Goal: Task Accomplishment & Management: Manage account settings

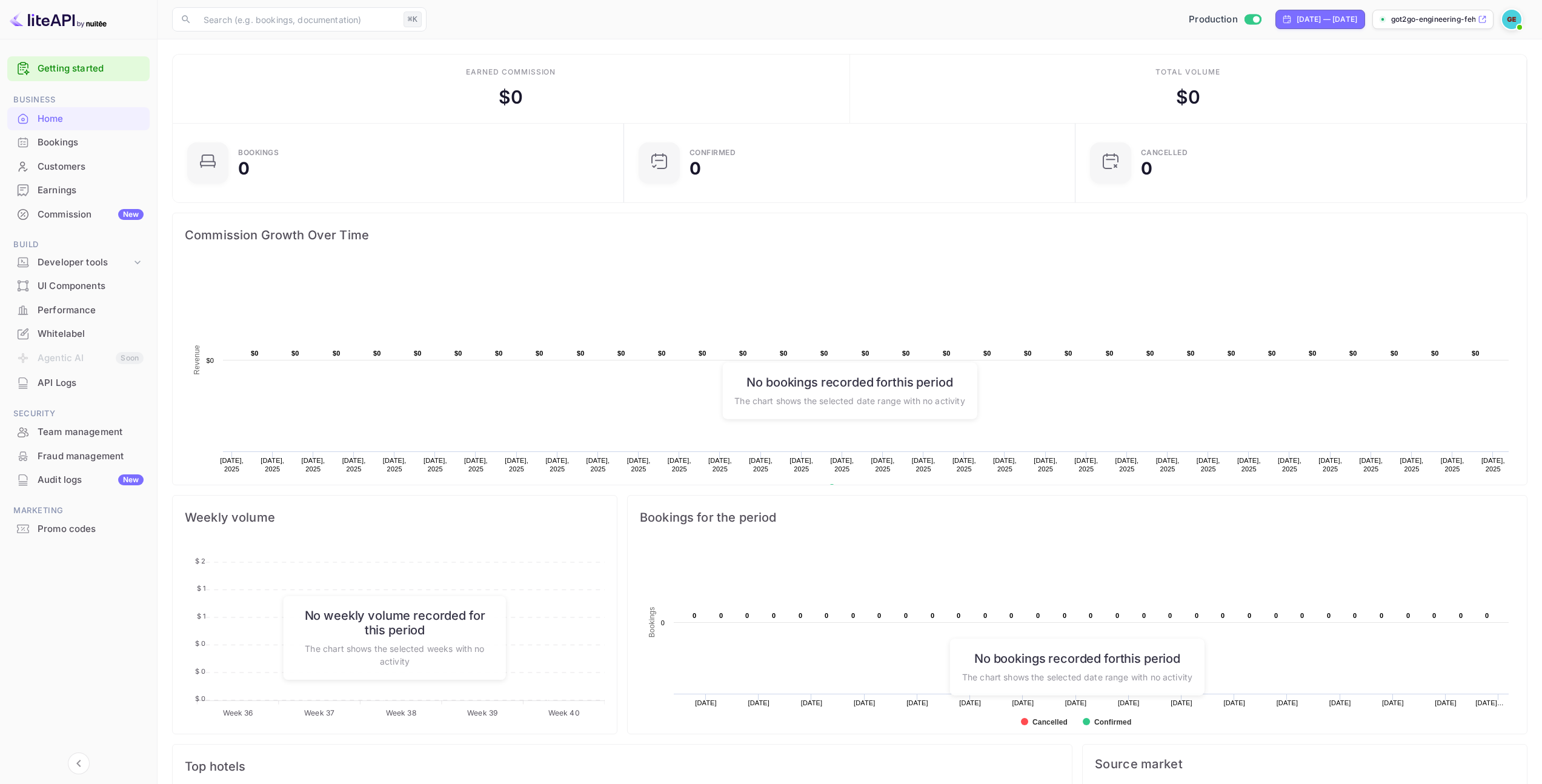
scroll to position [188, 435]
click at [81, 211] on div "Commission New" at bounding box center [90, 214] width 106 height 14
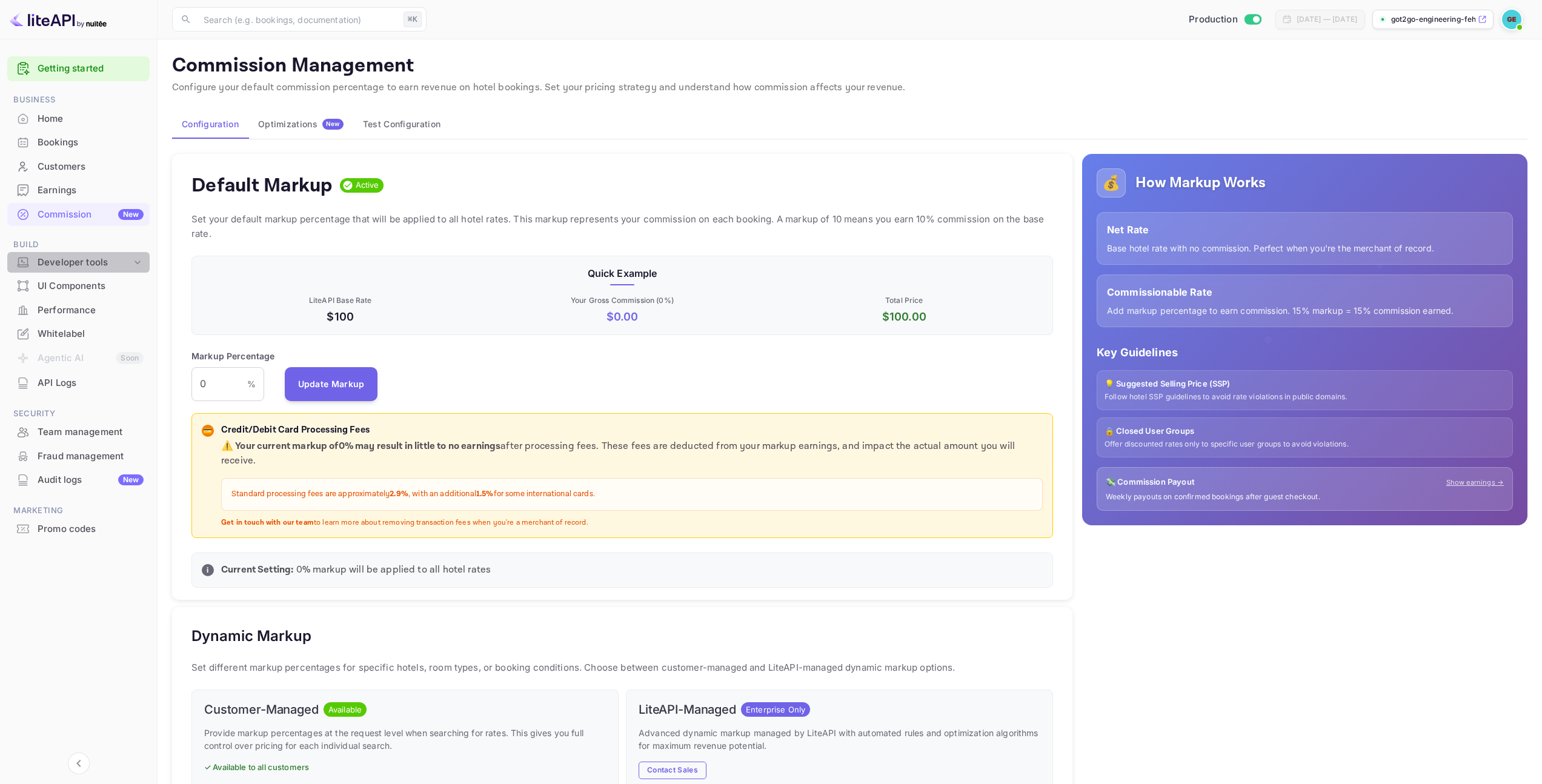
click at [125, 257] on div "Developer tools" at bounding box center [84, 262] width 94 height 14
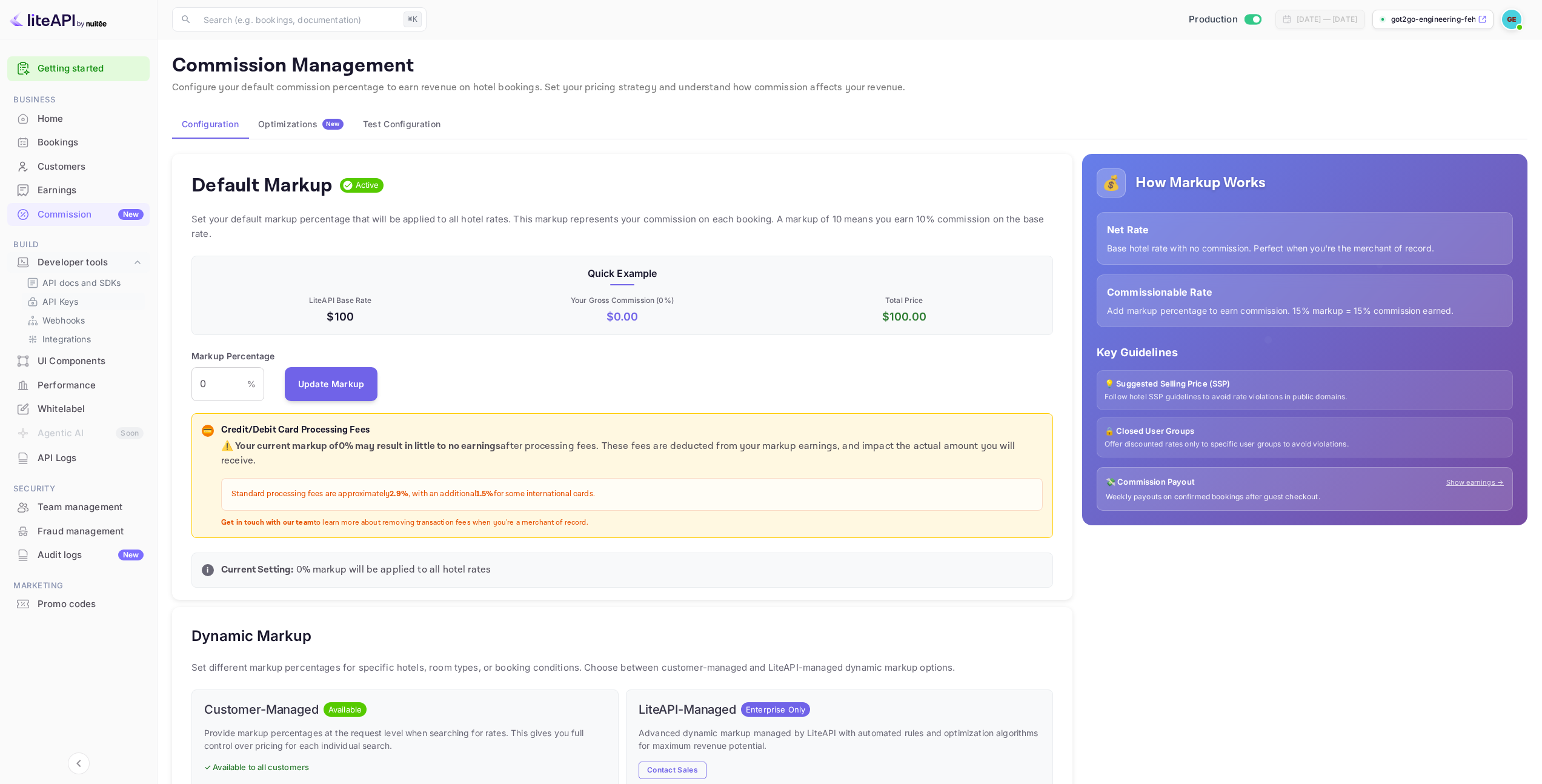
click at [89, 302] on link "API Keys" at bounding box center [83, 302] width 113 height 12
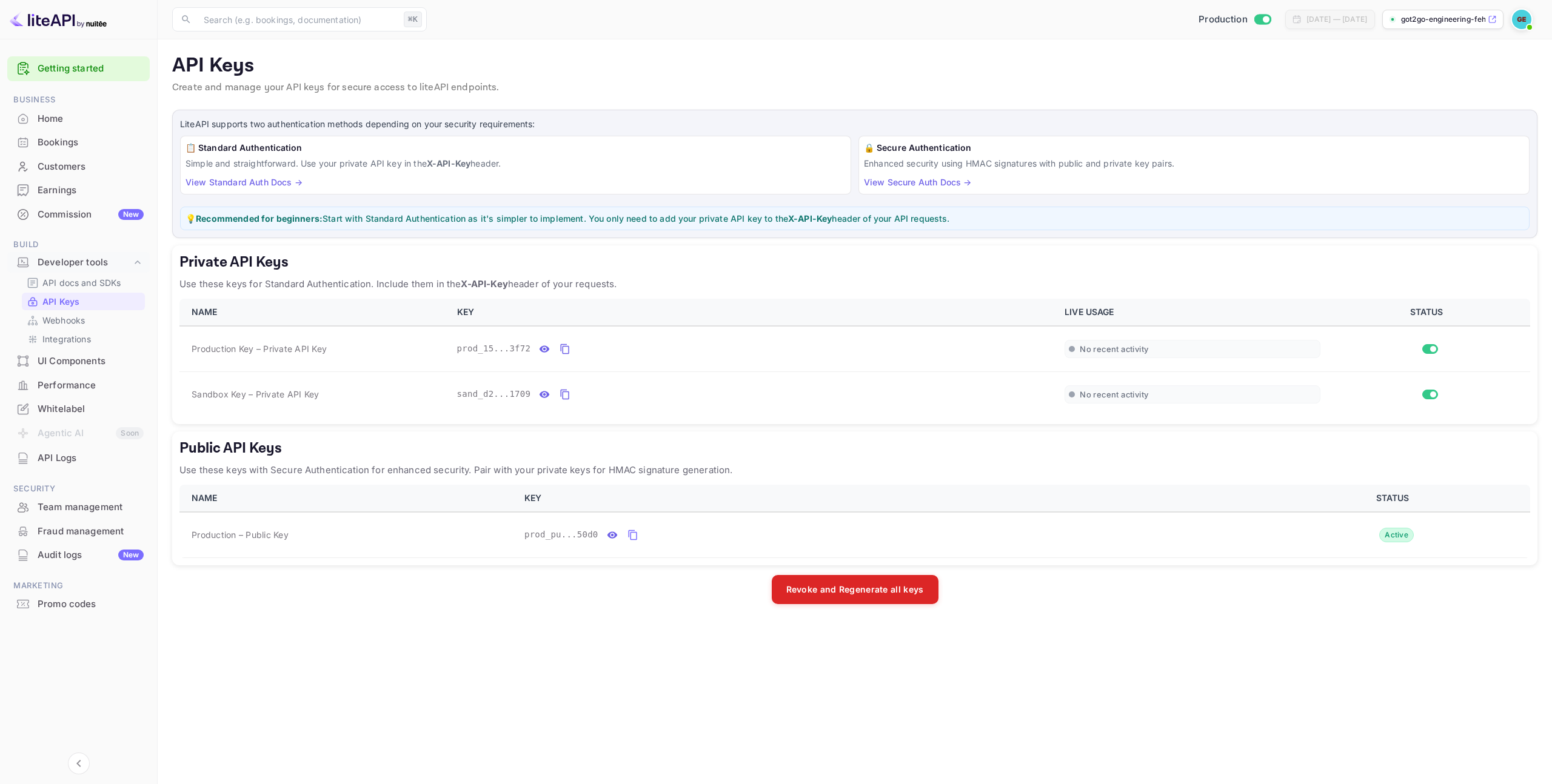
click at [371, 639] on main "API Keys Create and manage your API keys for secure access to liteAPI endpoints…" at bounding box center [854, 412] width 1394 height 745
click at [563, 348] on icon "private api keys table" at bounding box center [565, 349] width 11 height 14
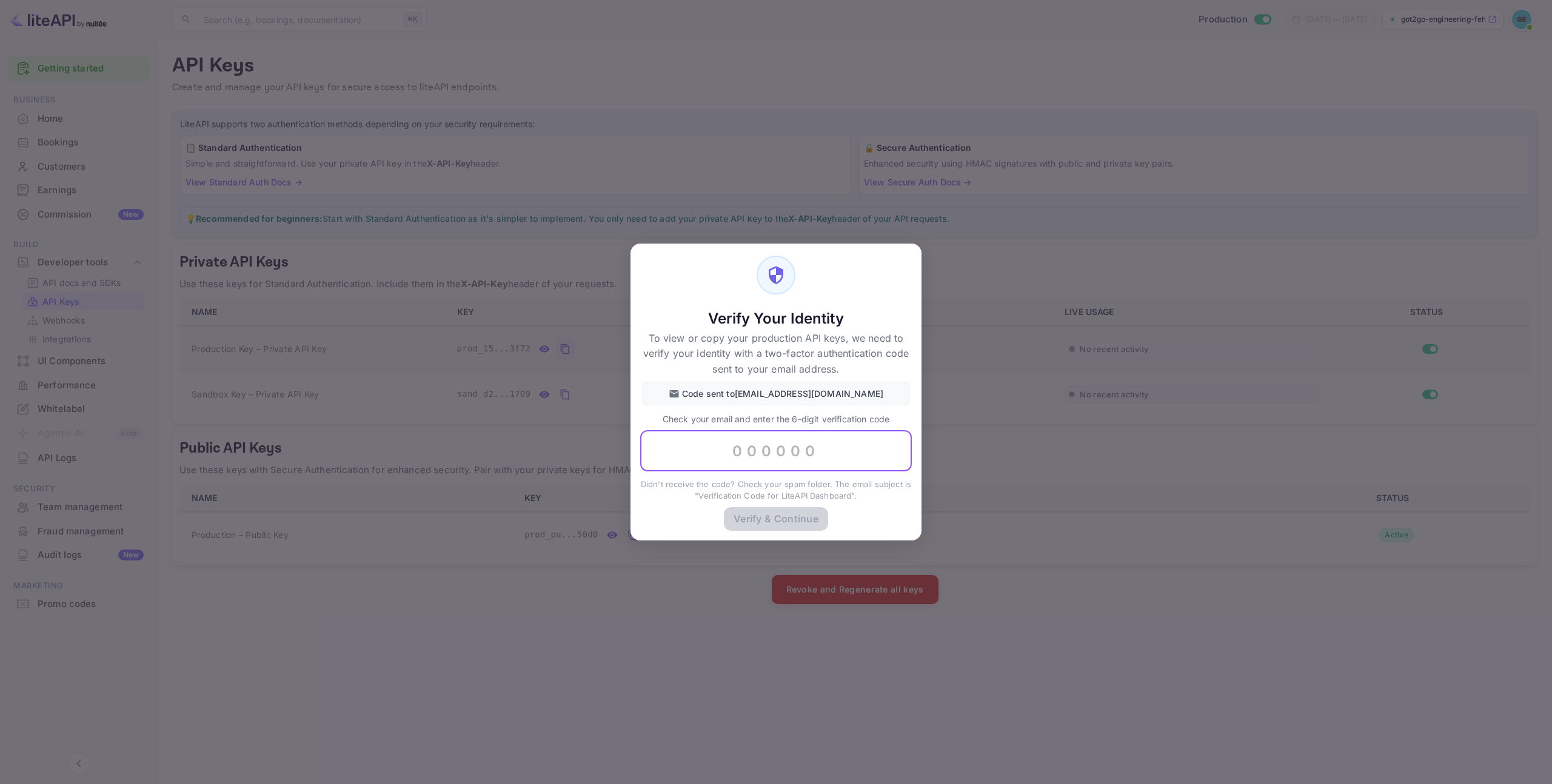
click at [721, 451] on input "text" at bounding box center [776, 451] width 272 height 41
paste input "690858"
type input "690858"
click at [795, 519] on button "Verify & Continue" at bounding box center [776, 519] width 105 height 24
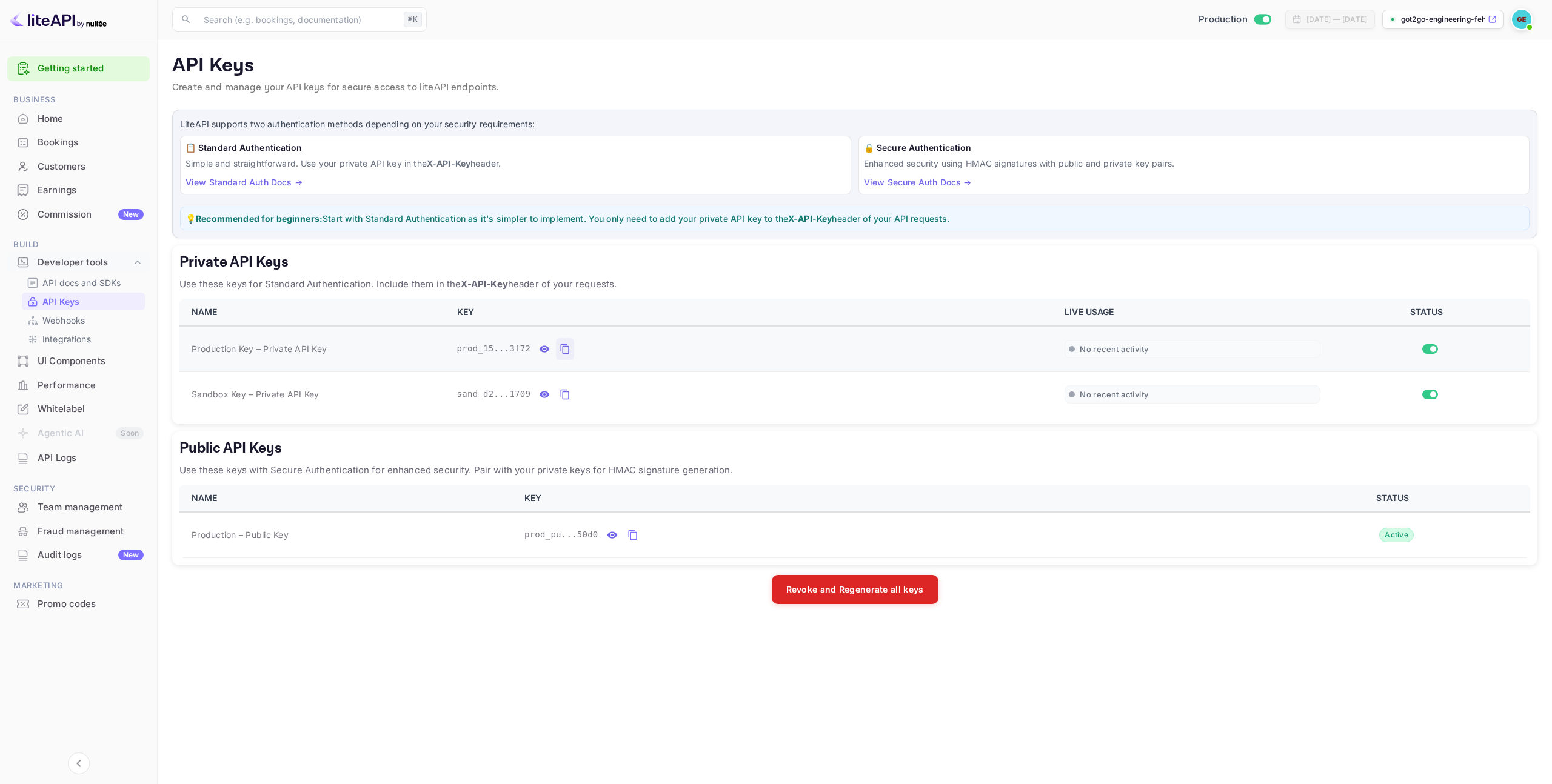
click at [562, 348] on icon "private api keys table" at bounding box center [565, 349] width 9 height 11
click at [79, 171] on div "Customers" at bounding box center [90, 167] width 106 height 14
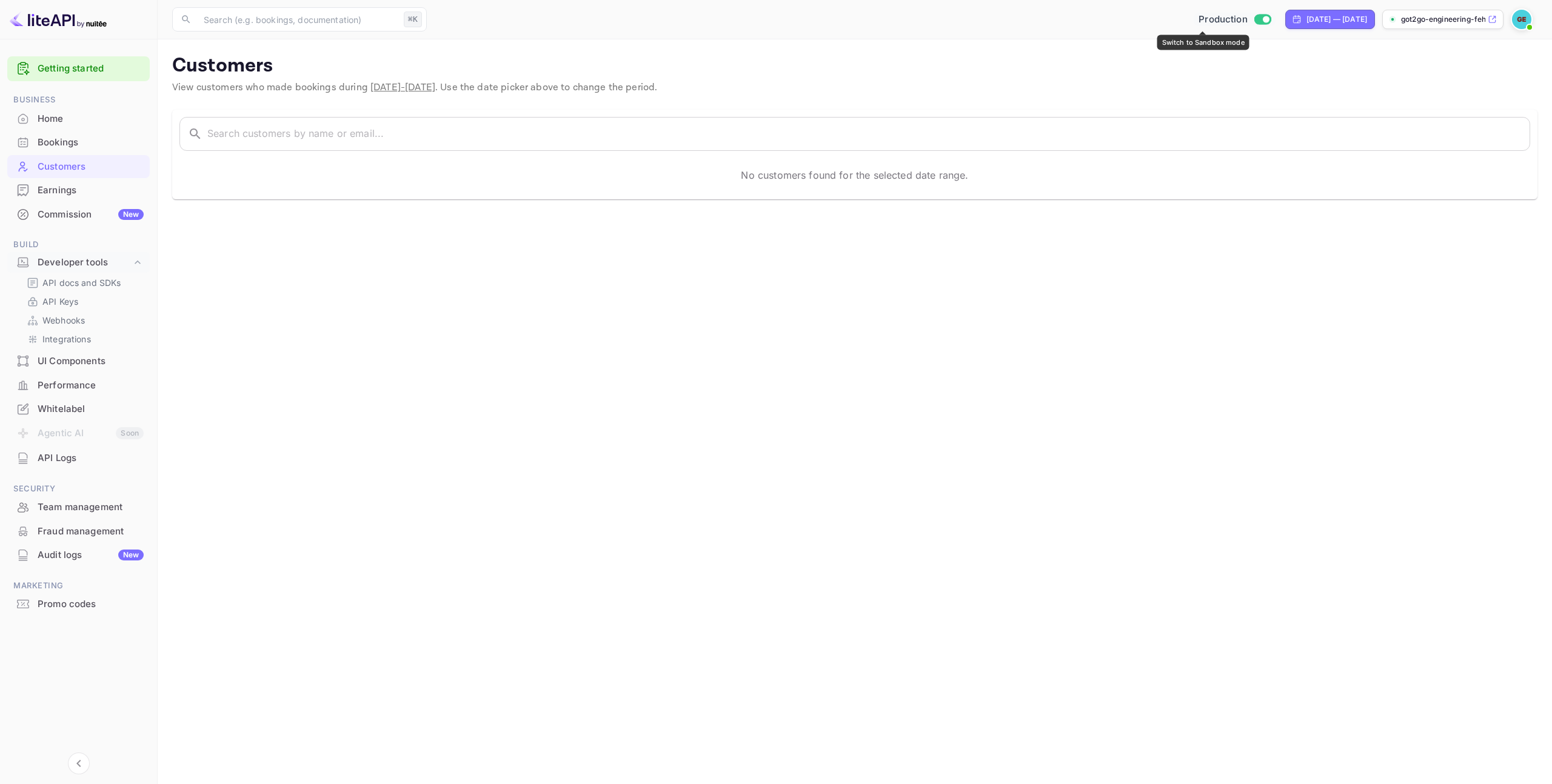
click at [1253, 14] on span "Switch to Sandbox mode" at bounding box center [1262, 19] width 17 height 11
checkbox input "false"
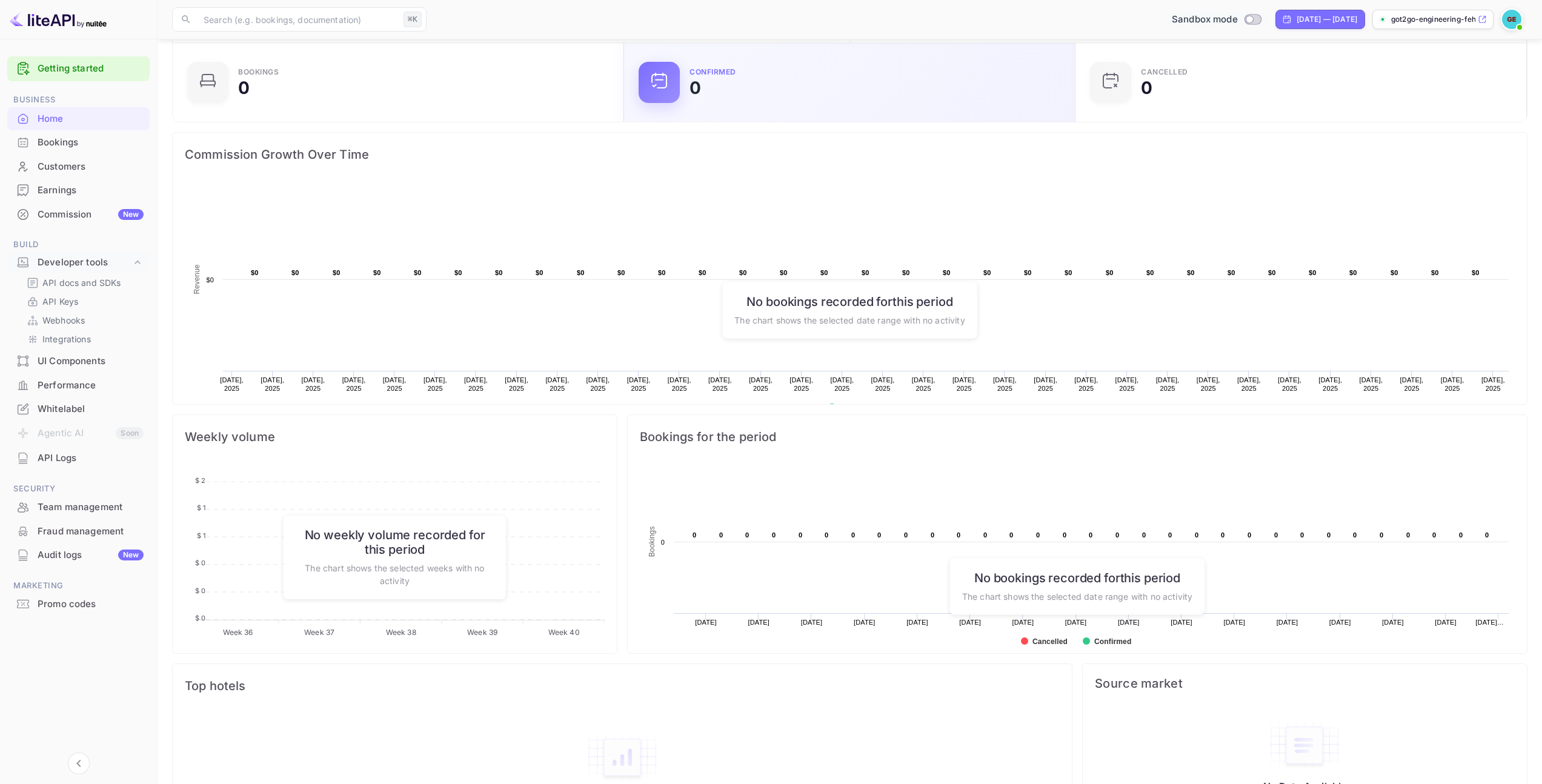
scroll to position [142, 0]
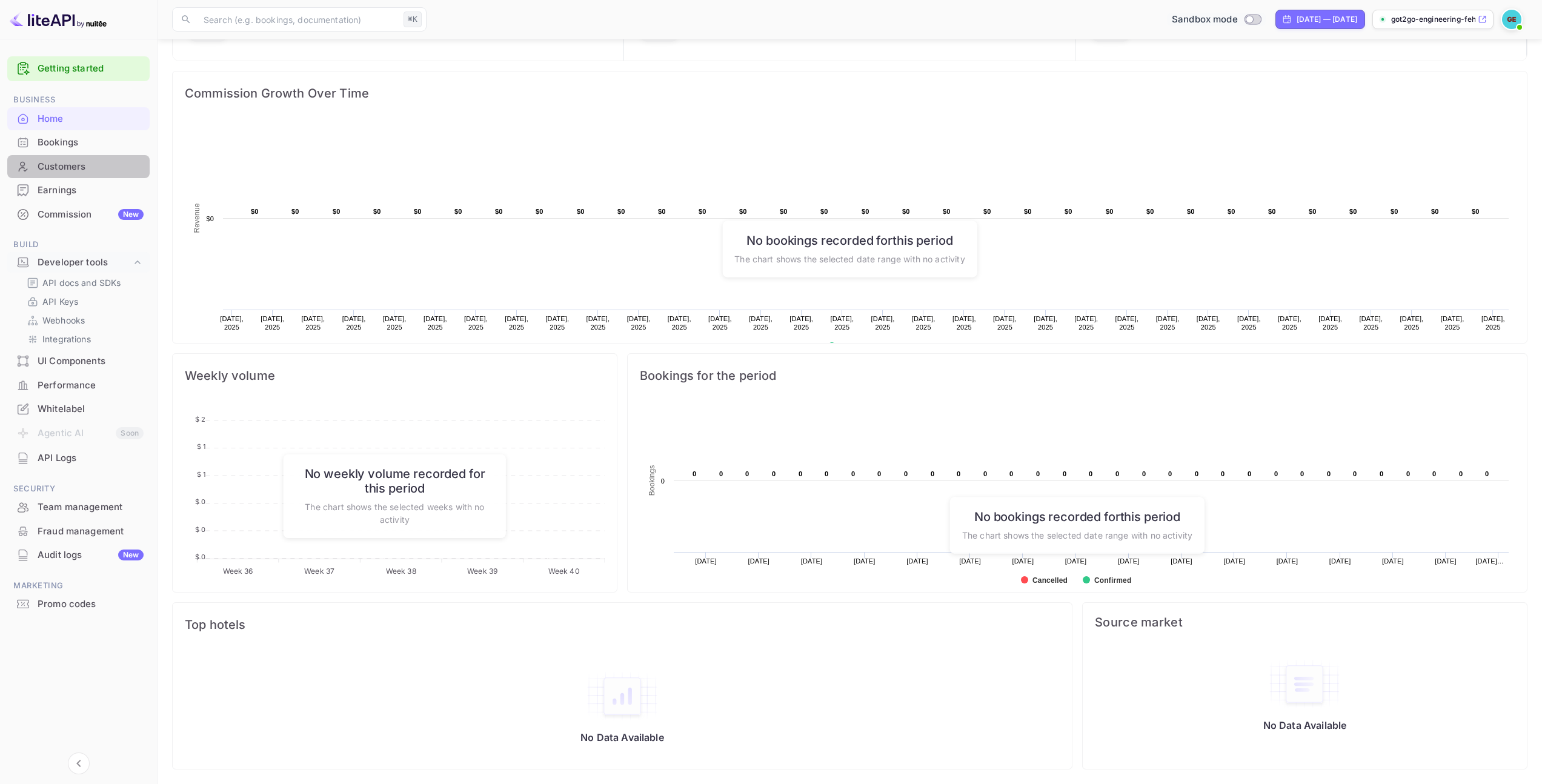
click at [95, 175] on div "Customers" at bounding box center [78, 167] width 142 height 24
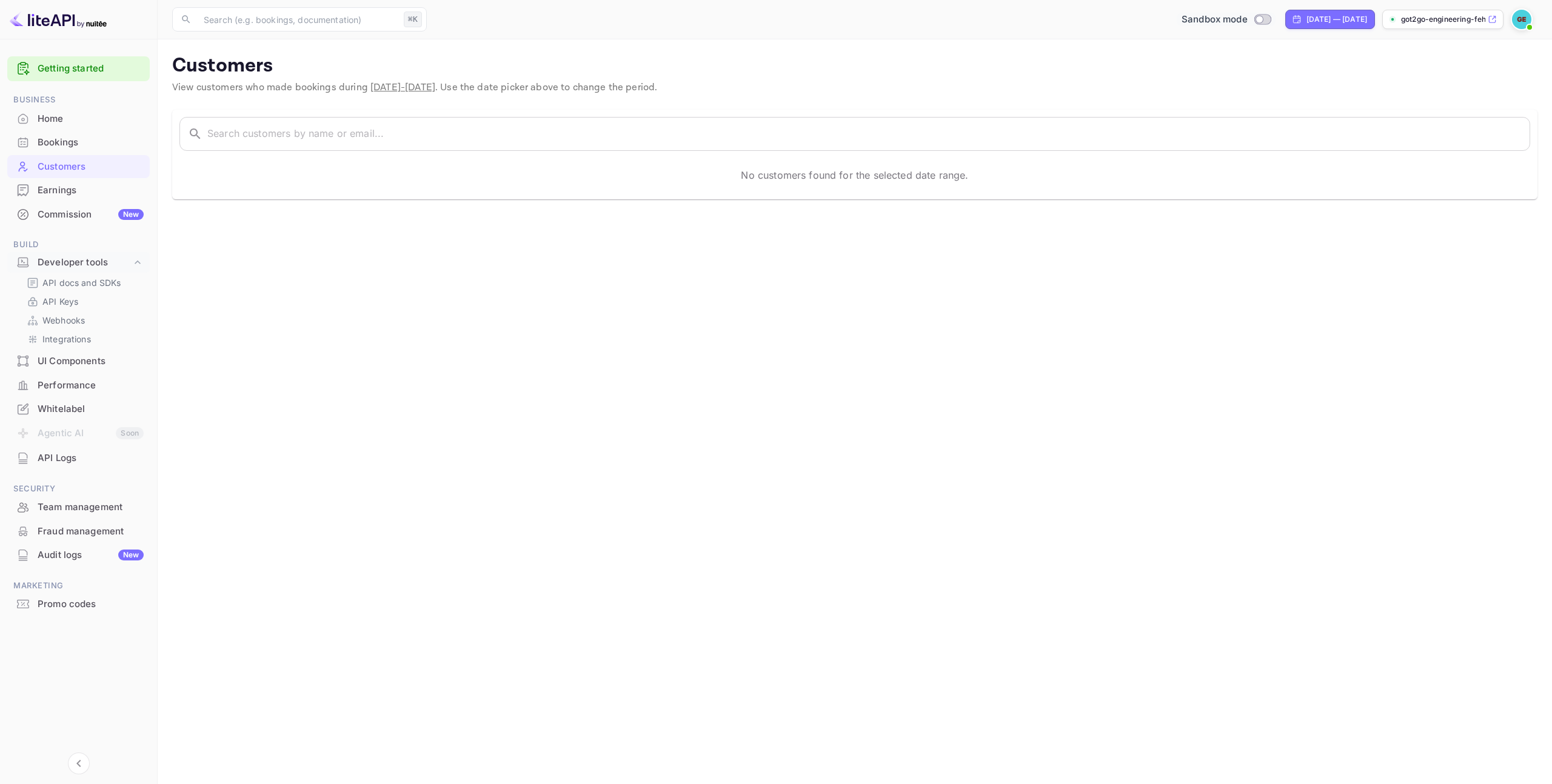
click at [596, 443] on main "Customers View customers who made bookings during [DATE] - [DATE] . Use the dat…" at bounding box center [854, 412] width 1394 height 745
